Goal: Find specific page/section: Find specific page/section

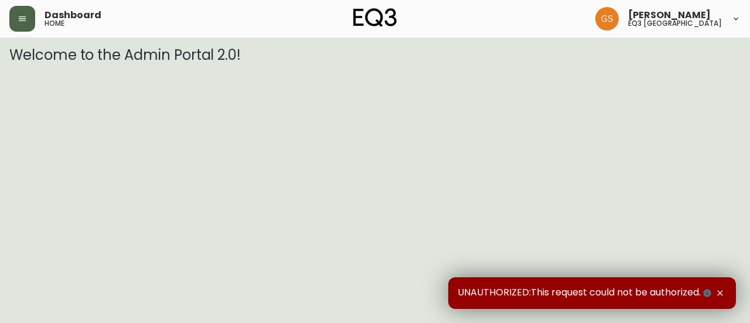
click at [26, 18] on icon "button" at bounding box center [22, 18] width 7 height 5
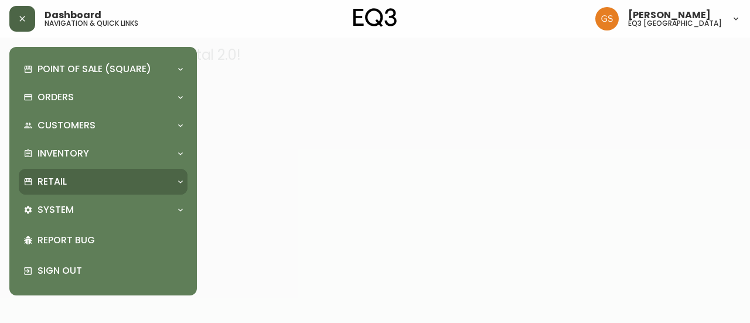
click at [147, 178] on div "Retail" at bounding box center [97, 181] width 148 height 13
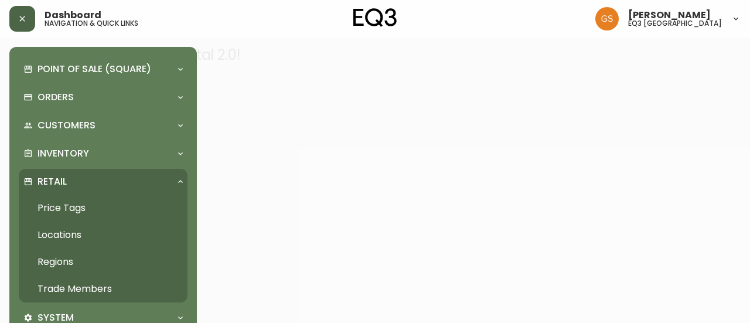
click at [98, 287] on link "Trade Members" at bounding box center [103, 289] width 169 height 27
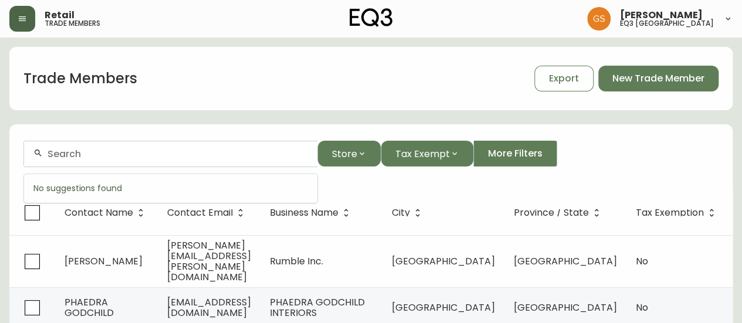
click at [210, 155] on input "text" at bounding box center [177, 153] width 260 height 11
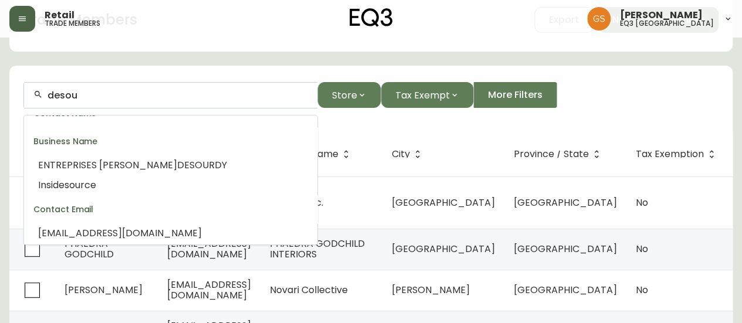
scroll to position [59, 0]
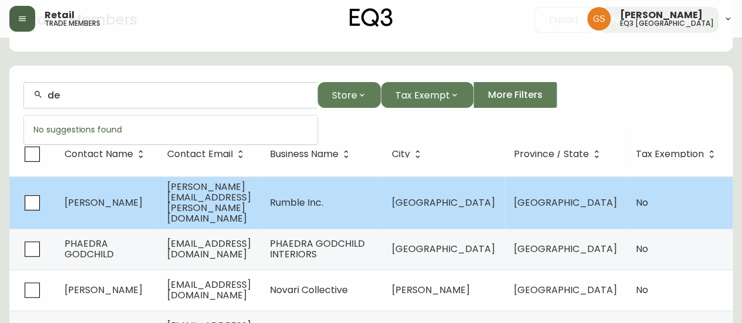
type input "d"
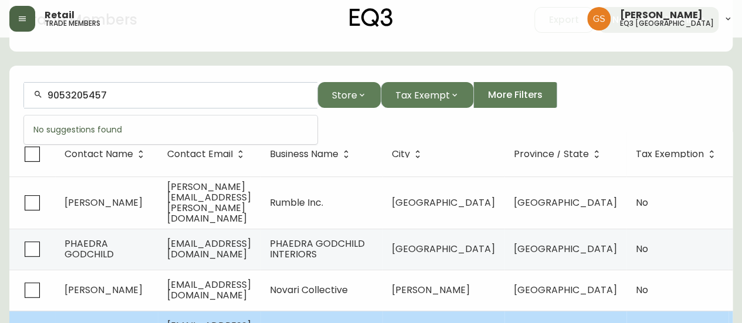
type input "9053205457"
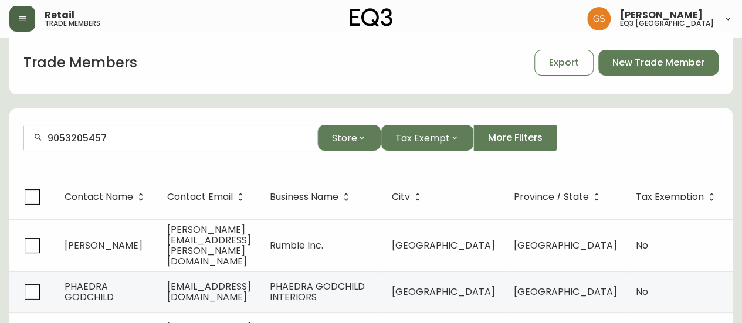
scroll to position [0, 0]
